Goal: Task Accomplishment & Management: Manage account settings

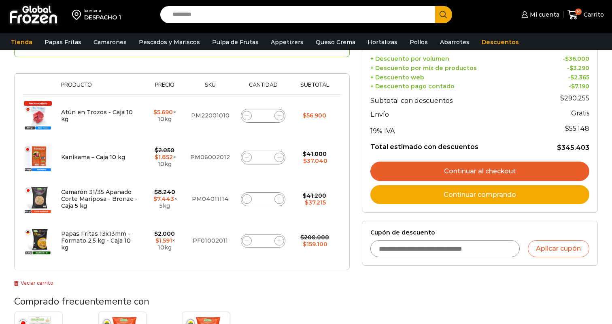
scroll to position [124, 0]
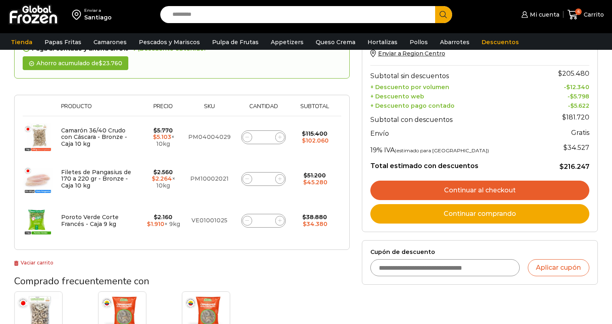
scroll to position [83, 0]
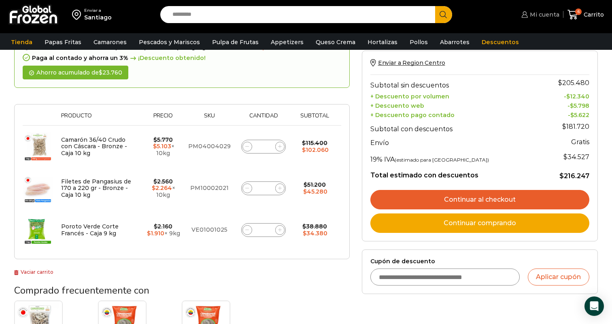
click at [542, 18] on span "Mi cuenta" at bounding box center [544, 15] width 32 height 8
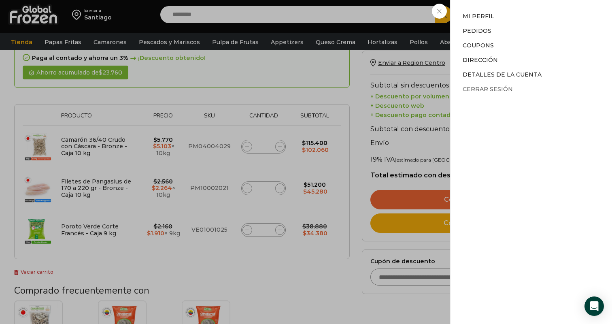
click at [486, 86] on link "Cerrar sesión" at bounding box center [488, 88] width 50 height 7
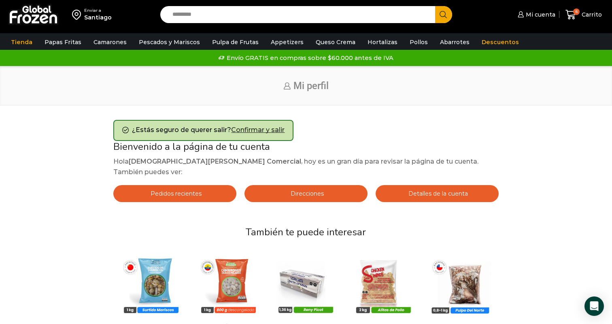
click at [272, 129] on link "Confirmar y salir" at bounding box center [257, 130] width 53 height 8
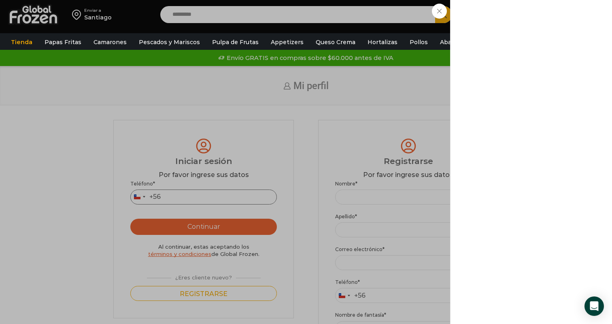
type input "**********"
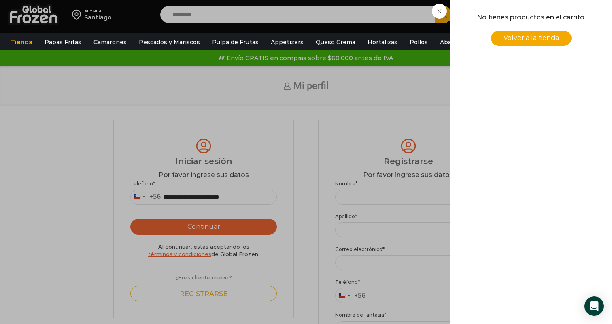
click at [563, 13] on div "0 Carrito 0 0 Shopping Cart No tienes productos en el carrito. Volver a la tien…" at bounding box center [583, 14] width 40 height 19
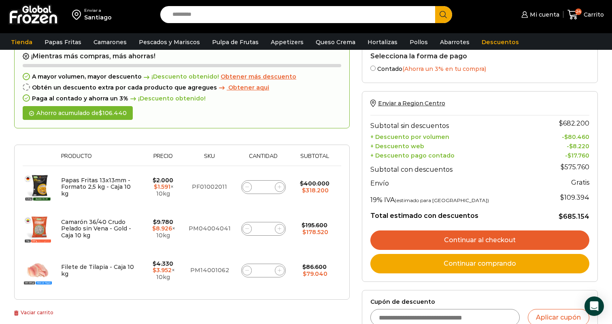
scroll to position [57, 0]
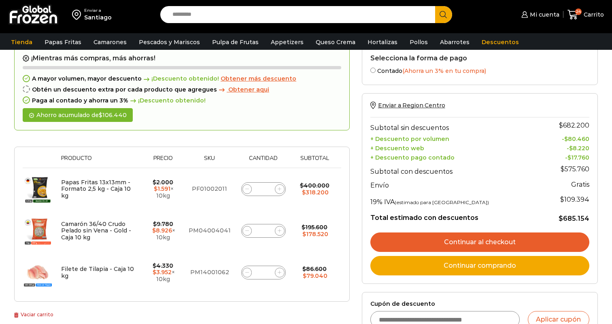
scroll to position [55, 0]
